Goal: Transaction & Acquisition: Purchase product/service

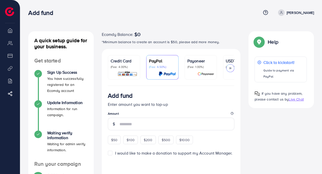
scroll to position [125, 0]
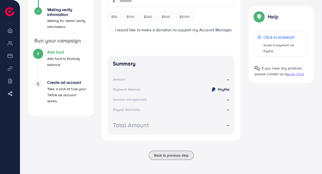
click at [112, 119] on div "Summary Amount -- Payment Method PayPal Service charge (3.00%) -- Paypal fee (4…" at bounding box center [171, 95] width 127 height 79
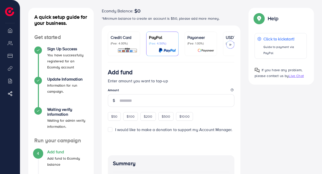
click at [125, 39] on p "Credit Card" at bounding box center [124, 37] width 27 height 6
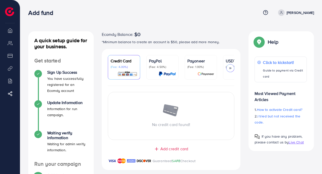
click at [169, 151] on span "Add credit card" at bounding box center [175, 149] width 28 height 6
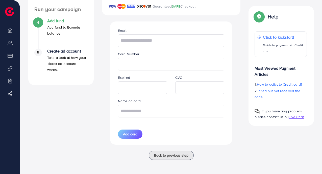
scroll to position [156, 0]
click at [139, 41] on input "text" at bounding box center [171, 40] width 107 height 13
click at [161, 156] on span "Back to previous step" at bounding box center [171, 155] width 34 height 5
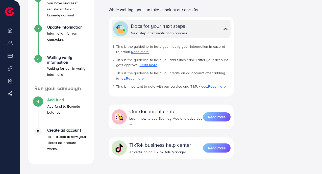
scroll to position [100, 0]
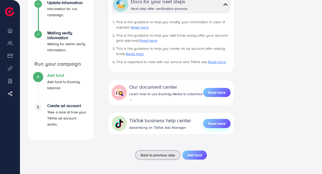
click at [218, 123] on span "Read more" at bounding box center [216, 123] width 17 height 5
